Goal: Find contact information: Find contact information

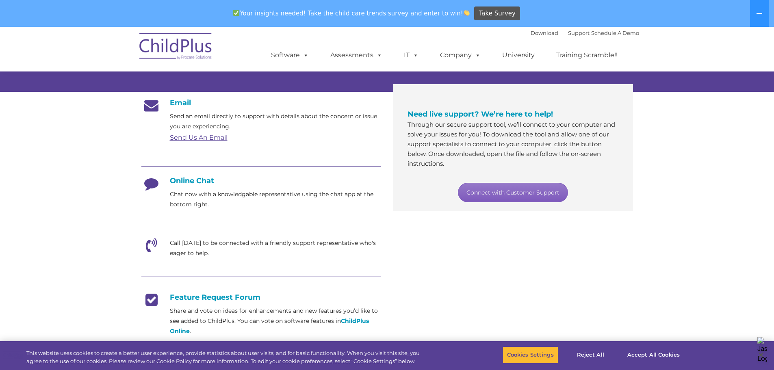
scroll to position [123, 0]
click at [516, 195] on link "Connect with Customer Support" at bounding box center [513, 192] width 110 height 19
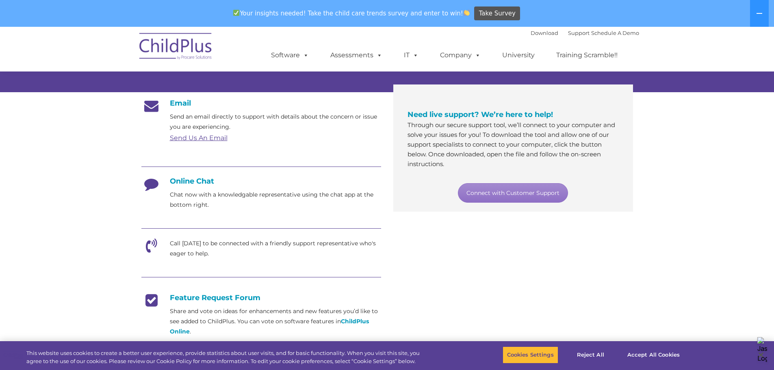
click at [504, 245] on div "Email Send an email directly to support with details about the concern or issue…" at bounding box center [387, 256] width 504 height 326
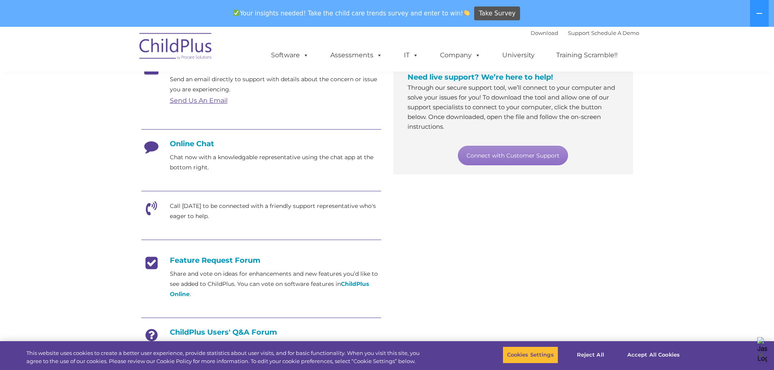
scroll to position [162, 0]
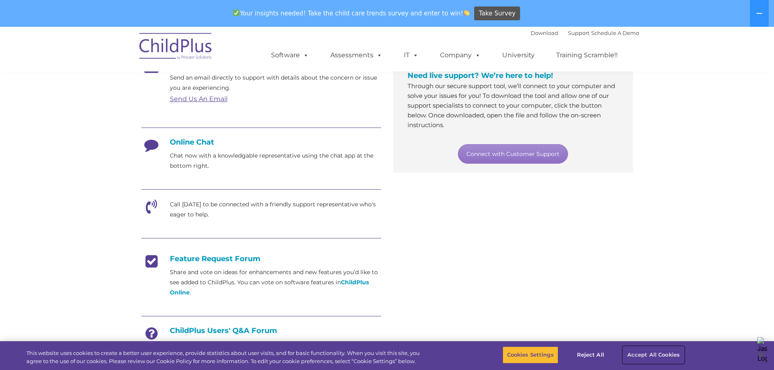
click at [654, 357] on button "Accept All Cookies" at bounding box center [653, 354] width 61 height 17
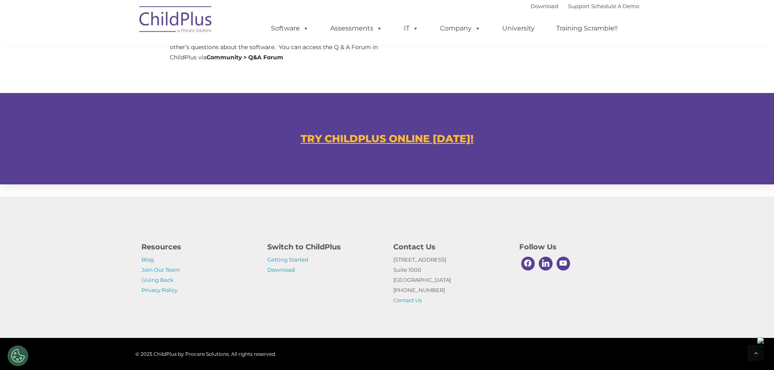
scroll to position [442, 0]
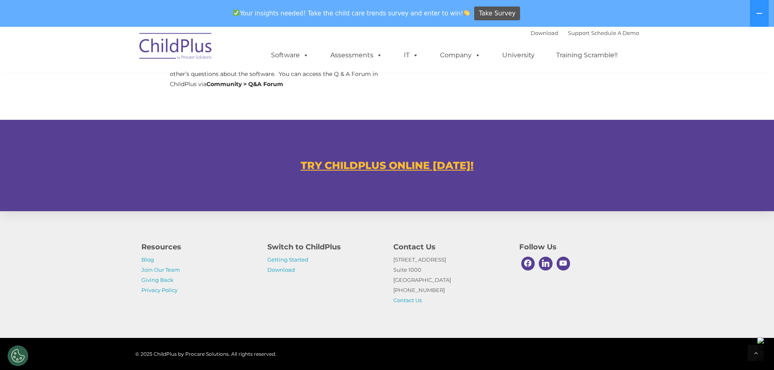
drag, startPoint x: 437, startPoint y: 290, endPoint x: 389, endPoint y: 290, distance: 47.9
click at [389, 290] on div "Contact Us 1040 Crown Pointe Pkwy Suite 1000 Atlanta, GA 30338 (800) 888-6674 C…" at bounding box center [450, 271] width 126 height 68
click at [448, 300] on p "1040 Crown Pointe Pkwy Suite 1000 Atlanta, GA 30338 (800) 888-6674 Contact Us" at bounding box center [450, 280] width 114 height 51
drag, startPoint x: 436, startPoint y: 293, endPoint x: 381, endPoint y: 290, distance: 55.7
click at [381, 290] on div "Resources Blog Join Our Team Giving Back Privacy Policy Switch to ChildPlus Get…" at bounding box center [387, 271] width 504 height 68
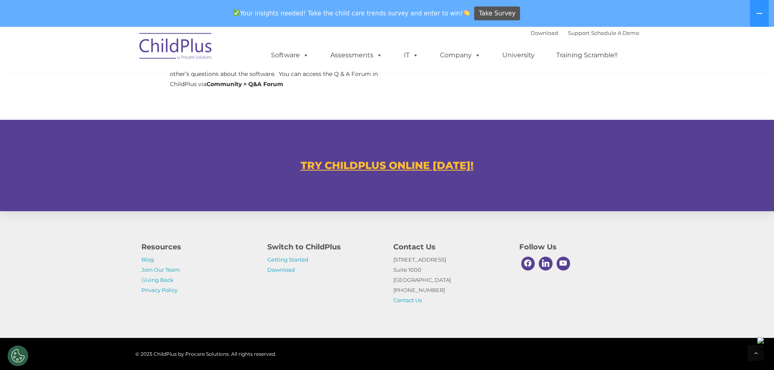
click at [475, 299] on p "1040 Crown Pointe Pkwy Suite 1000 Atlanta, GA 30338 (800) 888-6674 Contact Us" at bounding box center [450, 280] width 114 height 51
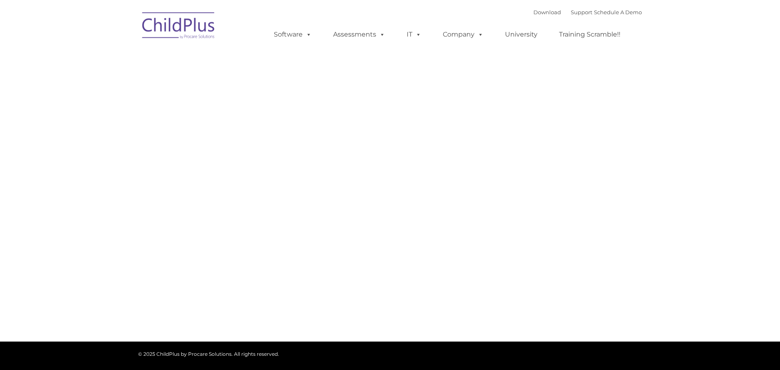
type input ""
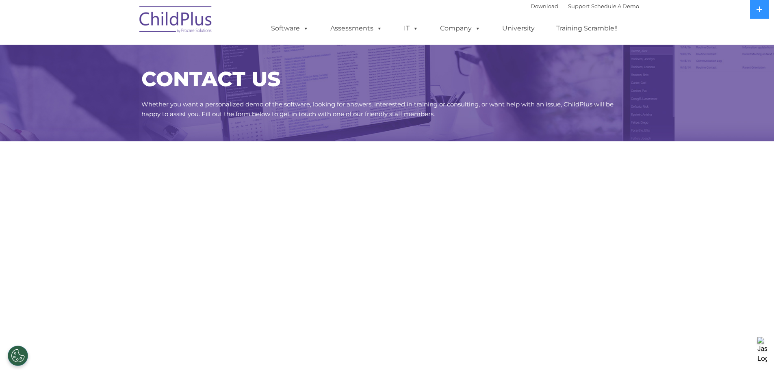
select select "MEDIUM"
